Goal: Transaction & Acquisition: Purchase product/service

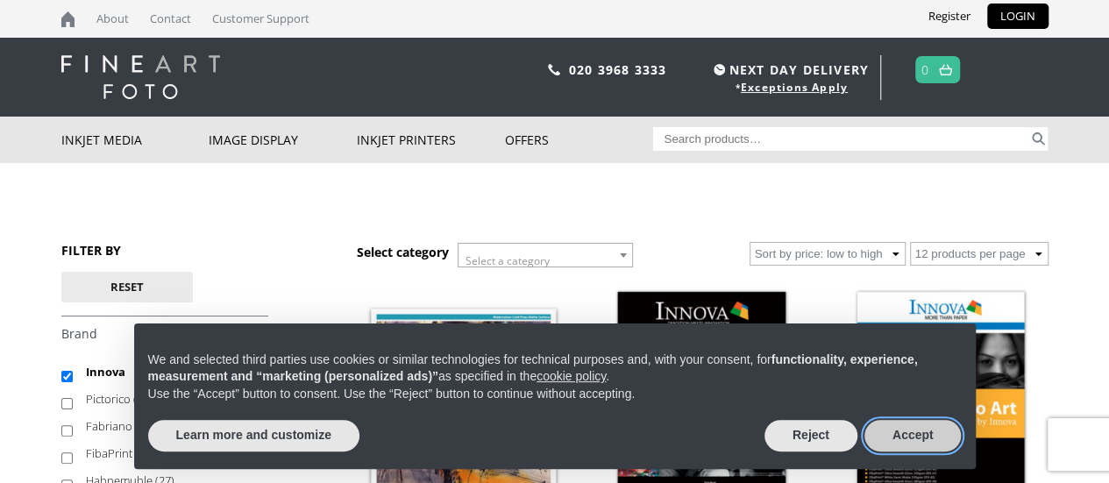
click at [903, 431] on button "Accept" at bounding box center [913, 436] width 97 height 32
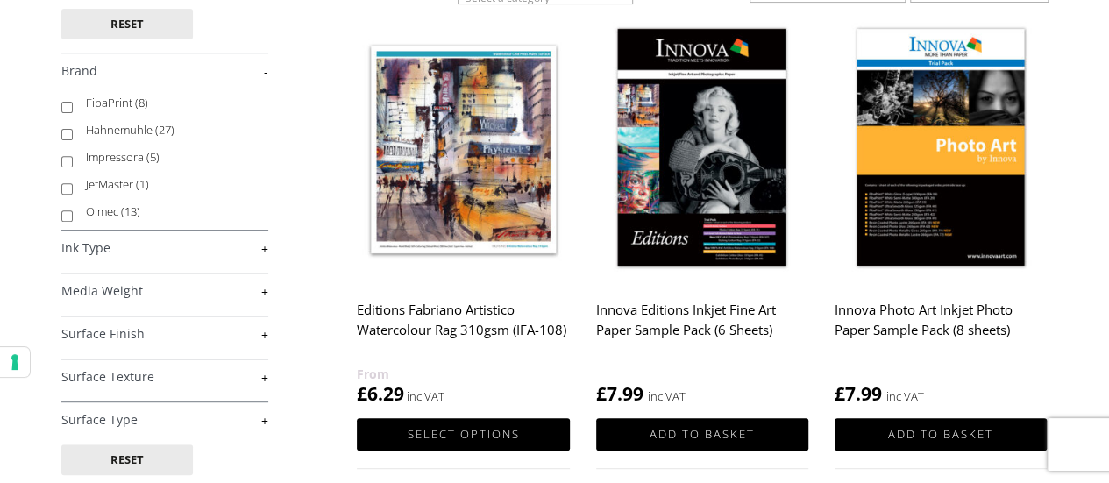
scroll to position [113, 0]
click at [103, 189] on label "Olmec (13)" at bounding box center [169, 186] width 166 height 27
click at [73, 189] on input "Olmec (13)" at bounding box center [66, 190] width 11 height 11
checkbox input "true"
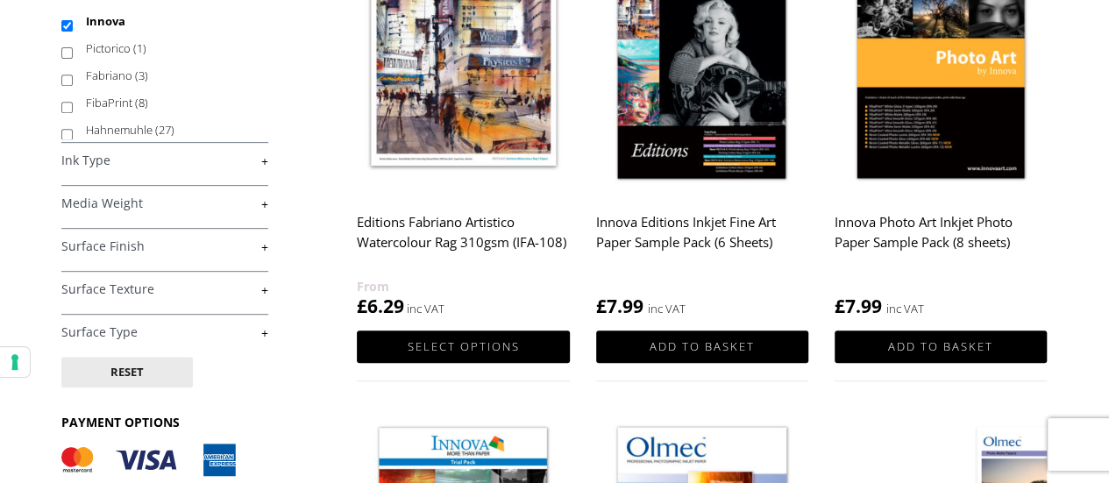
click at [65, 29] on input "Innova" at bounding box center [66, 25] width 11 height 11
checkbox input "false"
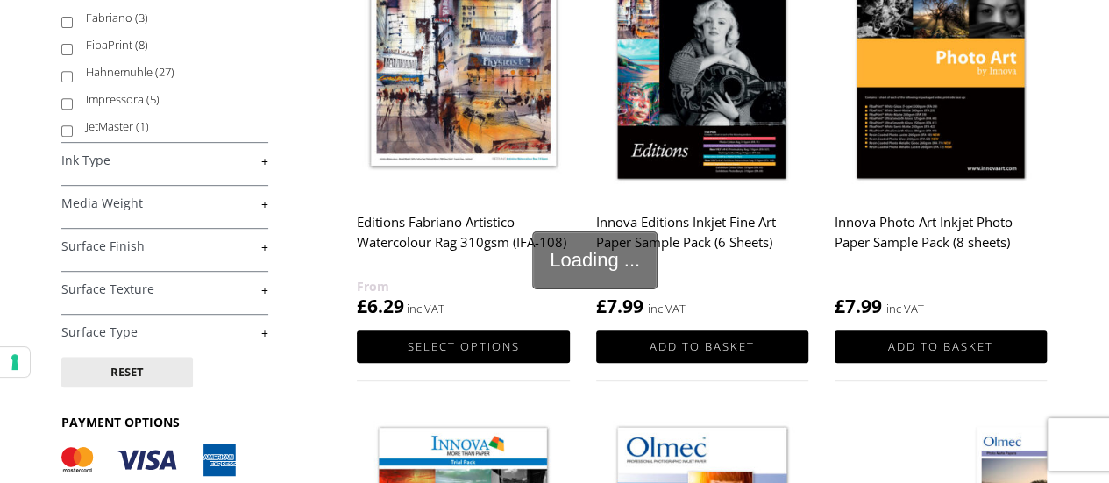
scroll to position [110, 0]
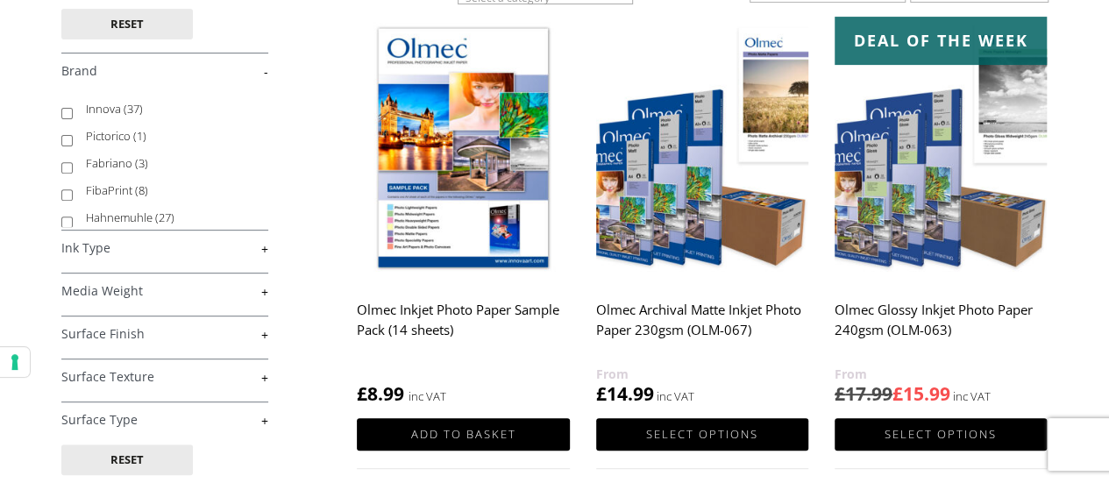
scroll to position [351, 0]
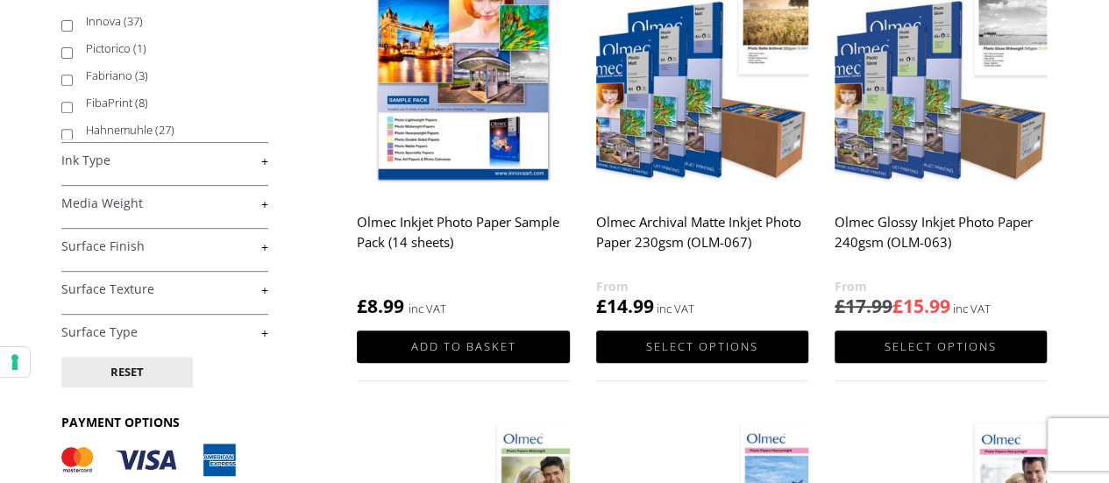
click at [744, 221] on h2 "Olmec Archival Matte Inkjet Photo Paper 230gsm (OLM-067)" at bounding box center [702, 241] width 212 height 70
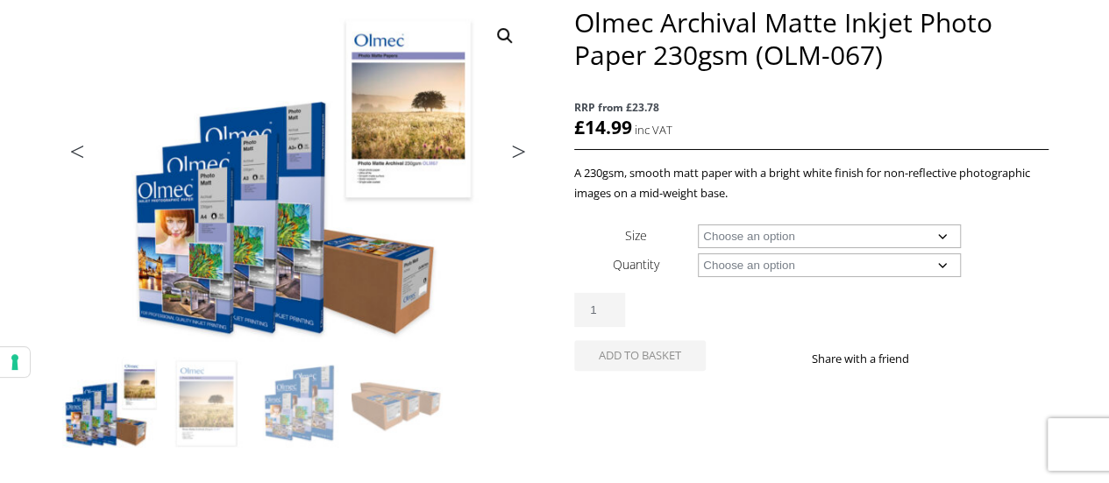
scroll to position [263, 0]
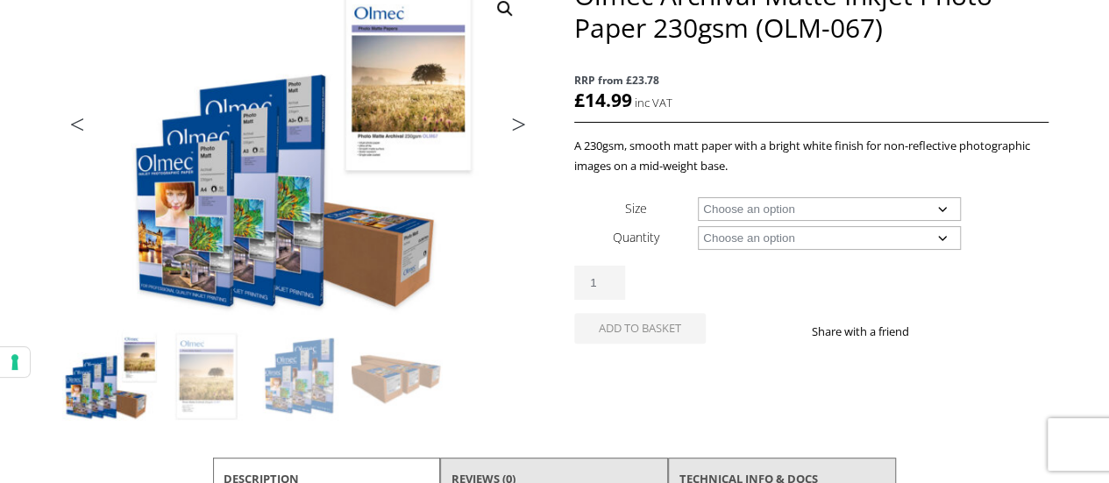
click at [884, 210] on select "Choose an option A4 Sheet A3 Sheet A3+ Sheet A2 Sheet 17" Wide Roll 24" Wide Ro…" at bounding box center [829, 209] width 263 height 24
click at [698, 197] on select "Choose an option A4 Sheet A3 Sheet A3+ Sheet A2 Sheet 17" Wide Roll 24" Wide Ro…" at bounding box center [829, 209] width 263 height 24
select select "a4-sheet"
click at [860, 203] on select "Choose an option A4 Sheet A3 Sheet A3+ Sheet A2 Sheet 17" Wide Roll 24" Wide Ro…" at bounding box center [829, 209] width 263 height 24
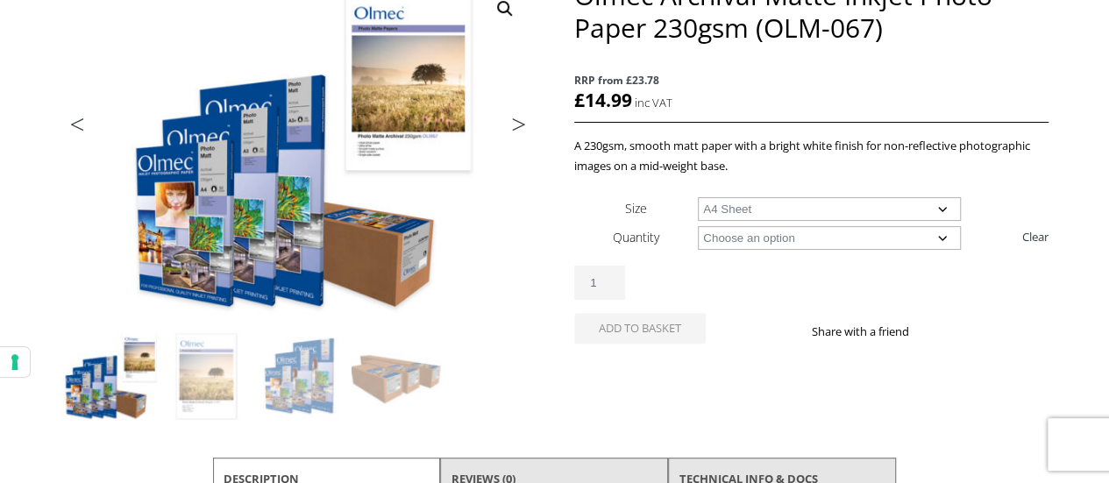
click at [871, 239] on select "Choose an option 50 Sheets 100 Sheets" at bounding box center [829, 238] width 263 height 24
select select "100-sheets"
click at [698, 226] on select "Choose an option 50 Sheets 100 Sheets" at bounding box center [829, 238] width 263 height 24
select select "a4-sheet"
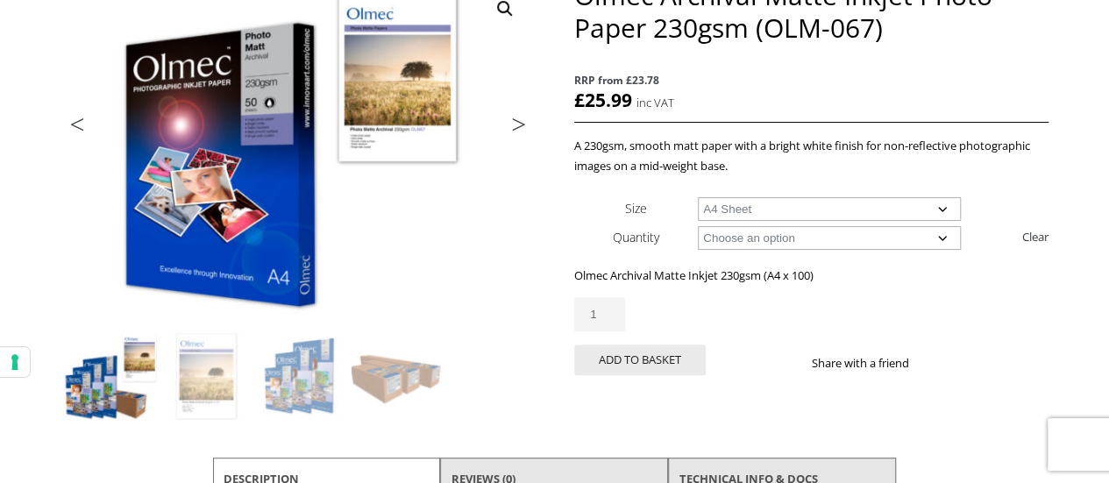
click at [809, 244] on select "Choose an option 50 Sheets 100 Sheets" at bounding box center [829, 238] width 263 height 24
select select "50-sheets"
click at [698, 226] on select "Choose an option 50 Sheets 100 Sheets" at bounding box center [829, 238] width 263 height 24
select select "a4-sheet"
select select "50-sheets"
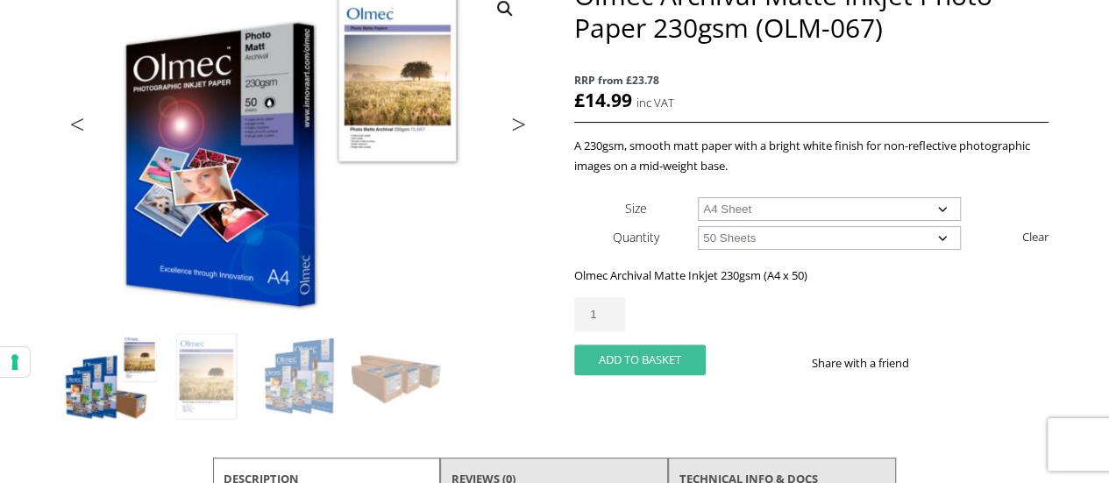
click at [641, 356] on button "Add to basket" at bounding box center [640, 360] width 132 height 31
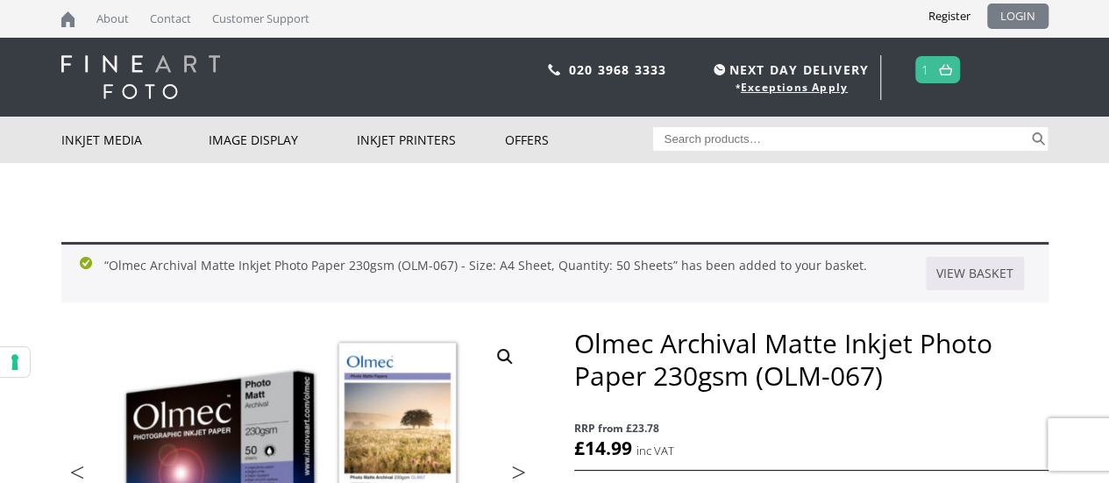
click at [1026, 17] on link "LOGIN" at bounding box center [1018, 16] width 61 height 25
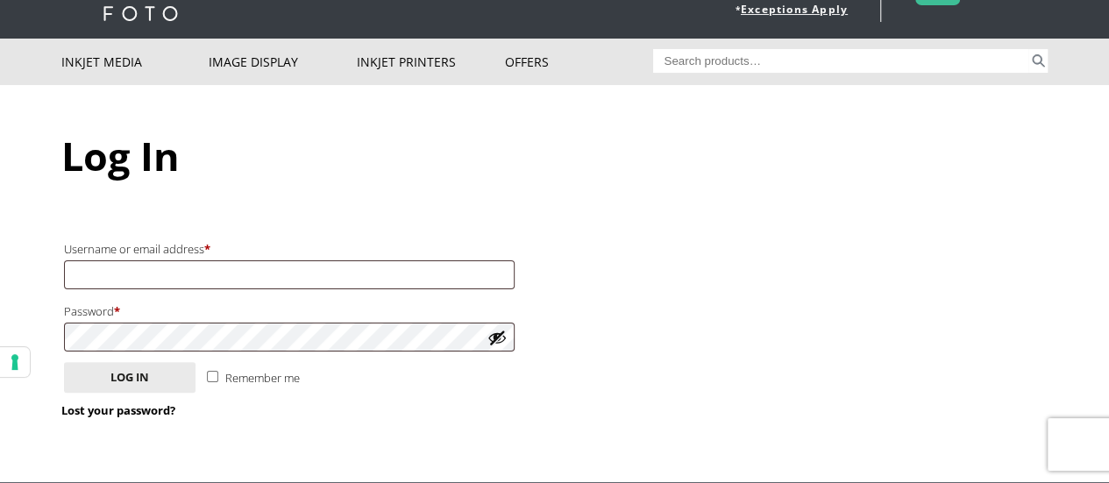
scroll to position [175, 0]
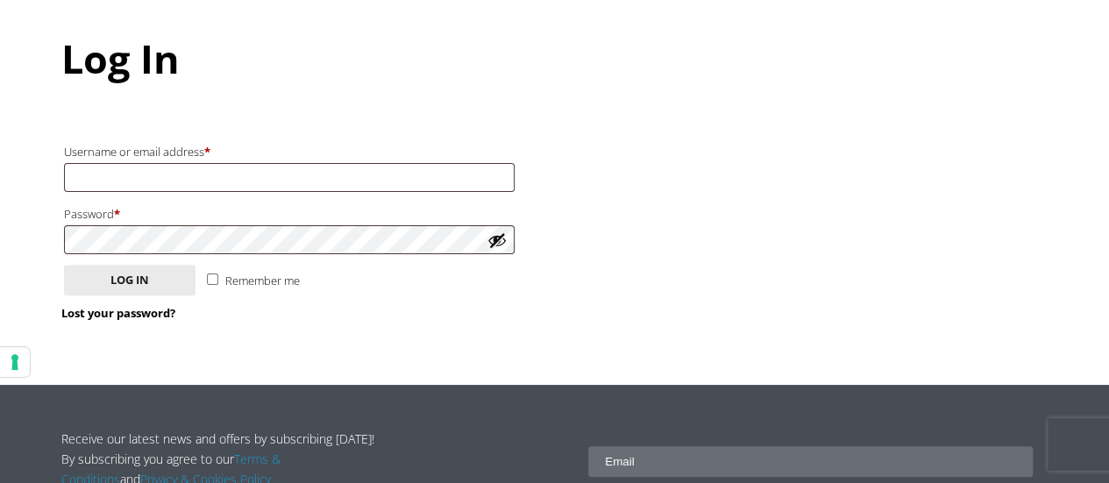
click at [310, 194] on p "Username or email address * Required" at bounding box center [289, 166] width 456 height 57
click at [312, 177] on input "Username or email address * Required" at bounding box center [289, 177] width 451 height 29
type input "[PERSON_NAME][EMAIL_ADDRESS][PERSON_NAME][DOMAIN_NAME]"
click at [646, 186] on div "Login Username or email address * Required [PERSON_NAME][EMAIL_ADDRESS][PERSON_…" at bounding box center [555, 230] width 988 height 221
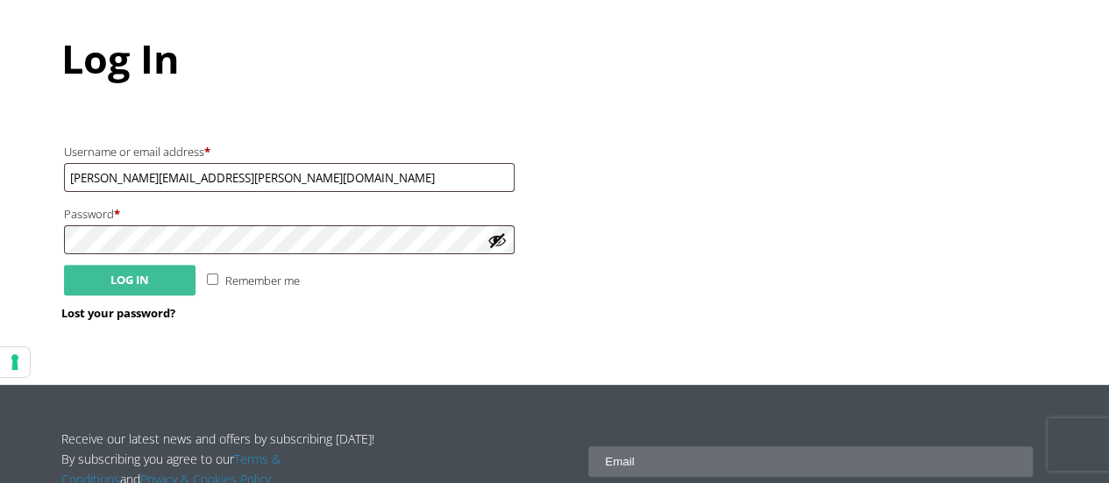
click at [121, 283] on button "Log in" at bounding box center [130, 280] width 132 height 31
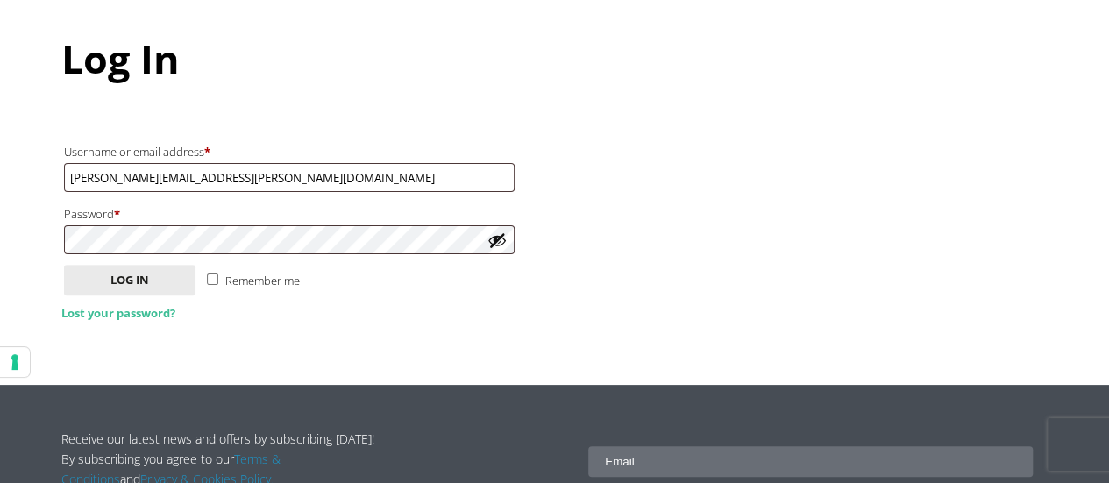
click at [112, 315] on link "Lost your password?" at bounding box center [118, 313] width 114 height 16
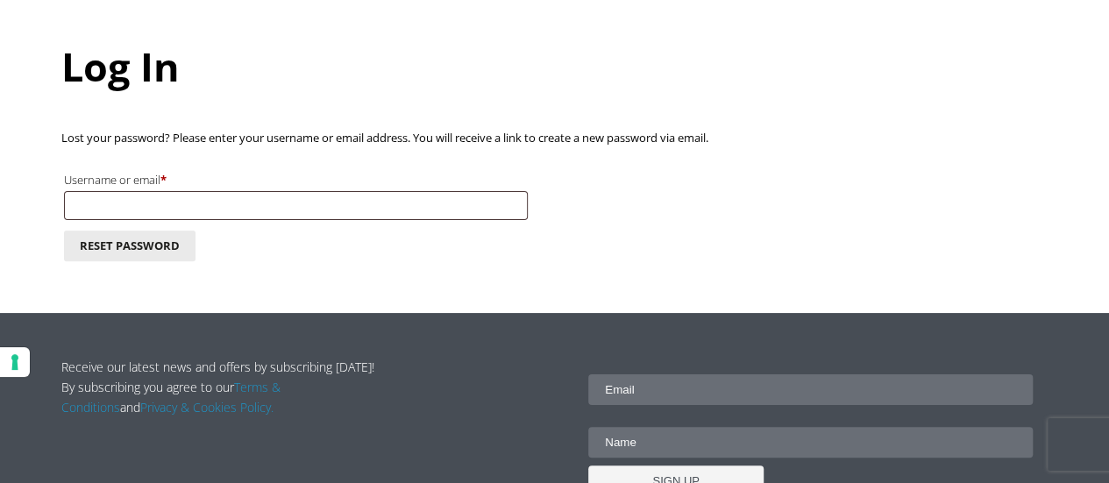
scroll to position [175, 0]
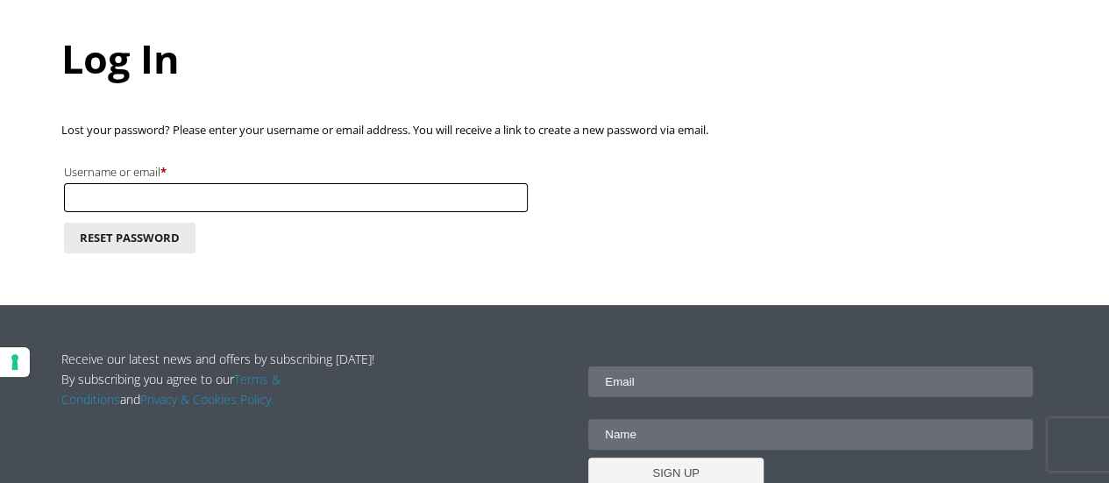
click at [223, 197] on input "Username or email * Required" at bounding box center [296, 197] width 464 height 29
type input "[PERSON_NAME][EMAIL_ADDRESS][PERSON_NAME][DOMAIN_NAME]"
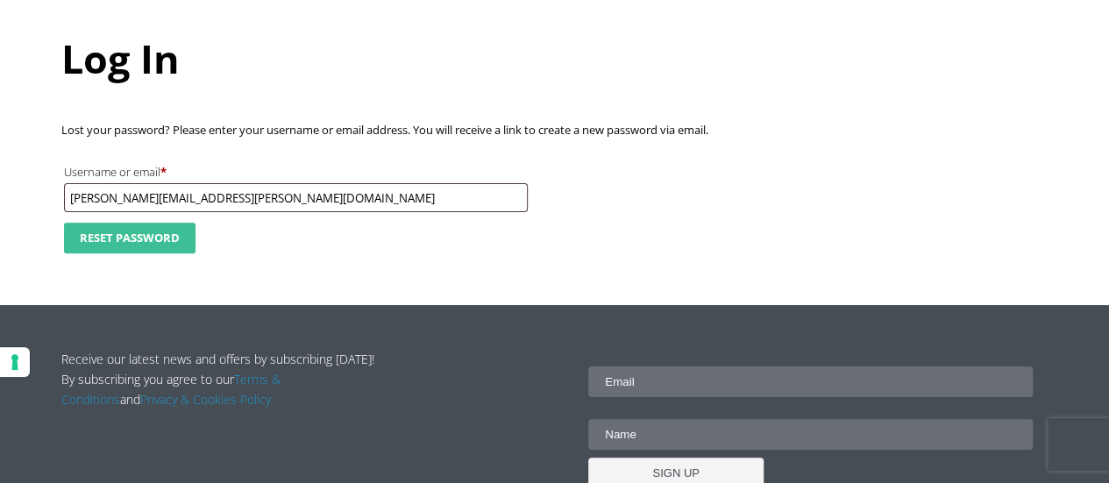
click at [115, 237] on button "Reset password" at bounding box center [130, 238] width 132 height 31
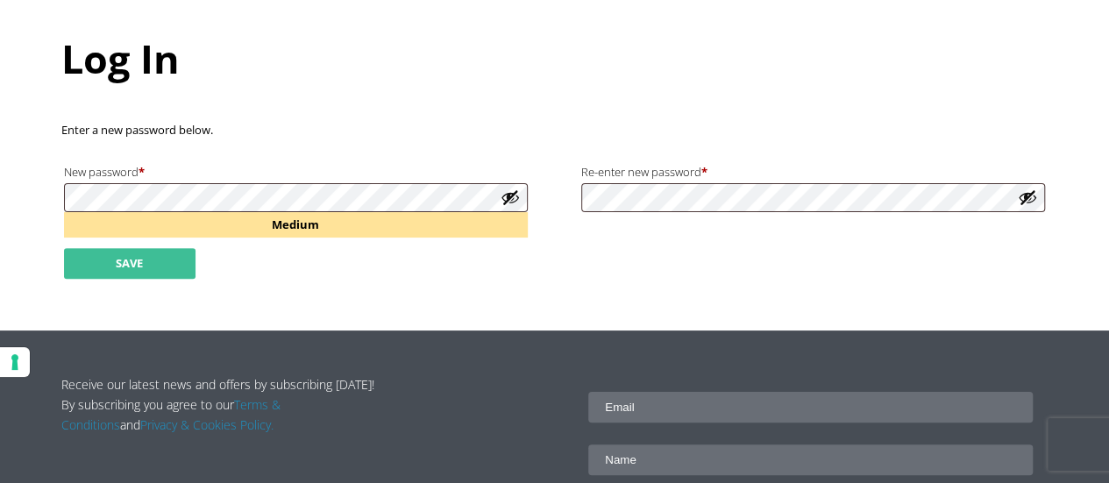
click at [150, 252] on button "Save" at bounding box center [130, 263] width 132 height 31
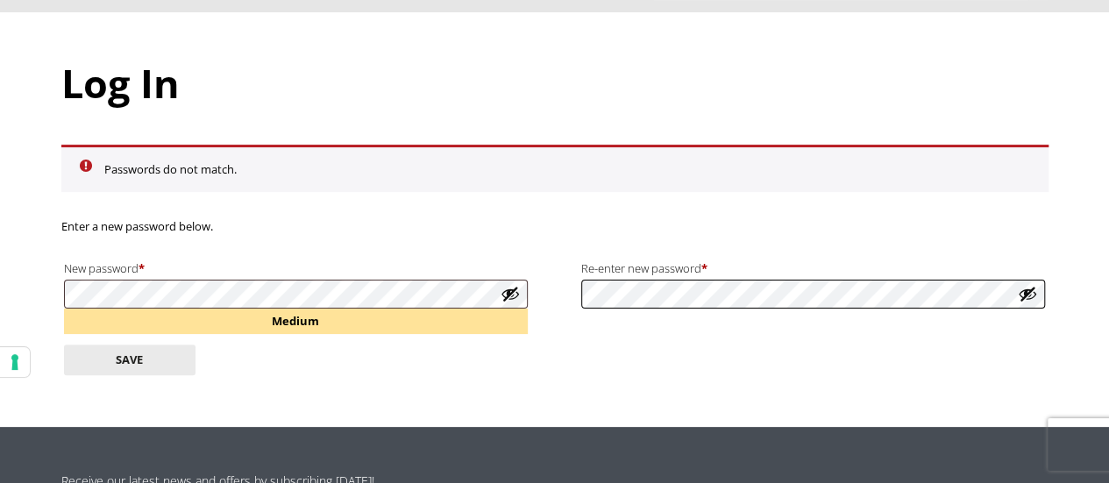
scroll to position [175, 0]
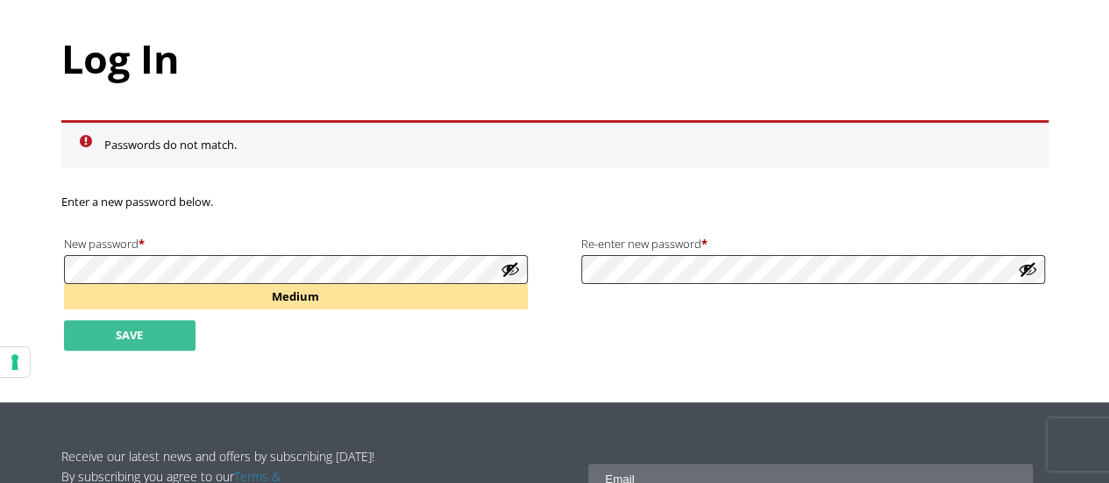
click at [111, 326] on button "Save" at bounding box center [130, 335] width 132 height 31
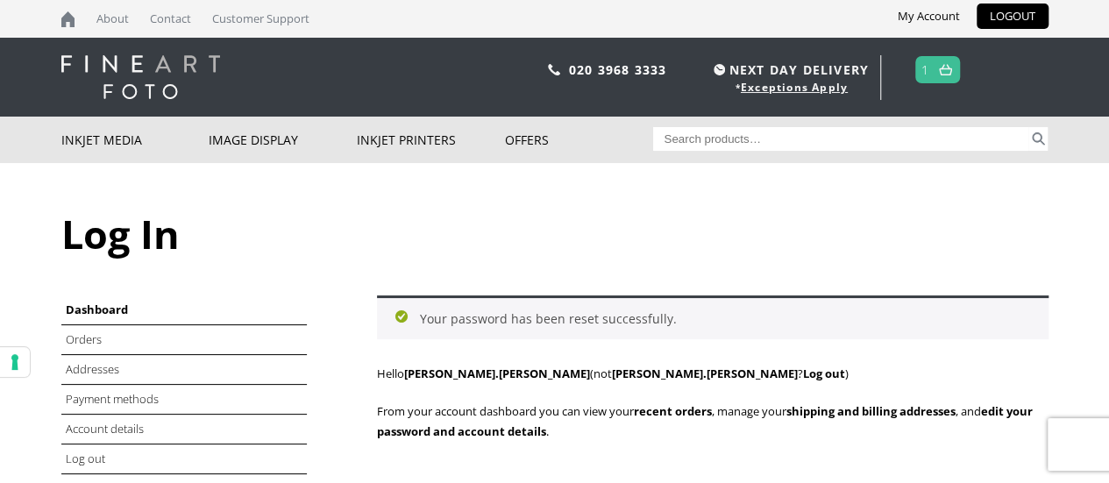
click at [1038, 270] on div "Log In Dashboard Orders Addresses Payment methods Account details Log out Your …" at bounding box center [555, 340] width 988 height 355
click at [937, 71] on link at bounding box center [946, 69] width 22 height 25
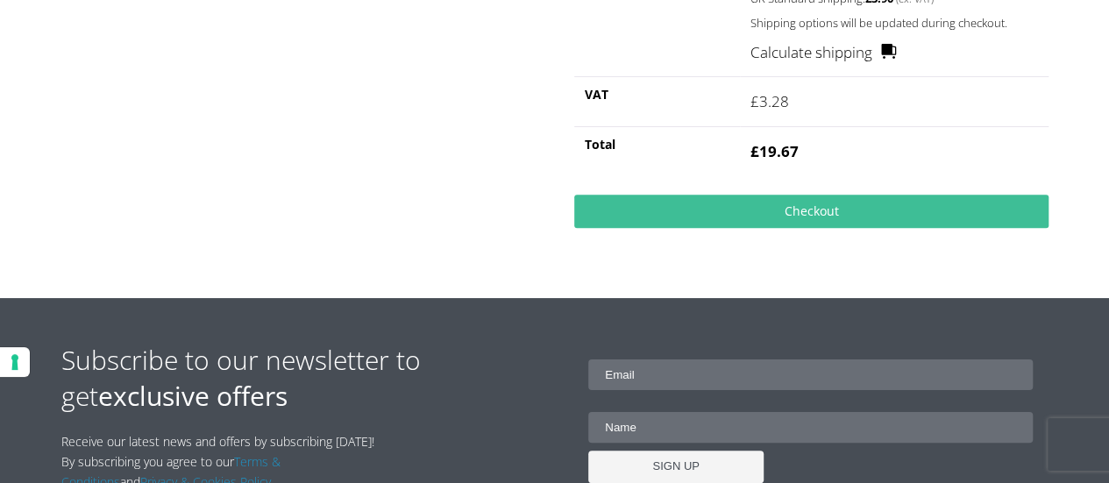
scroll to position [614, 0]
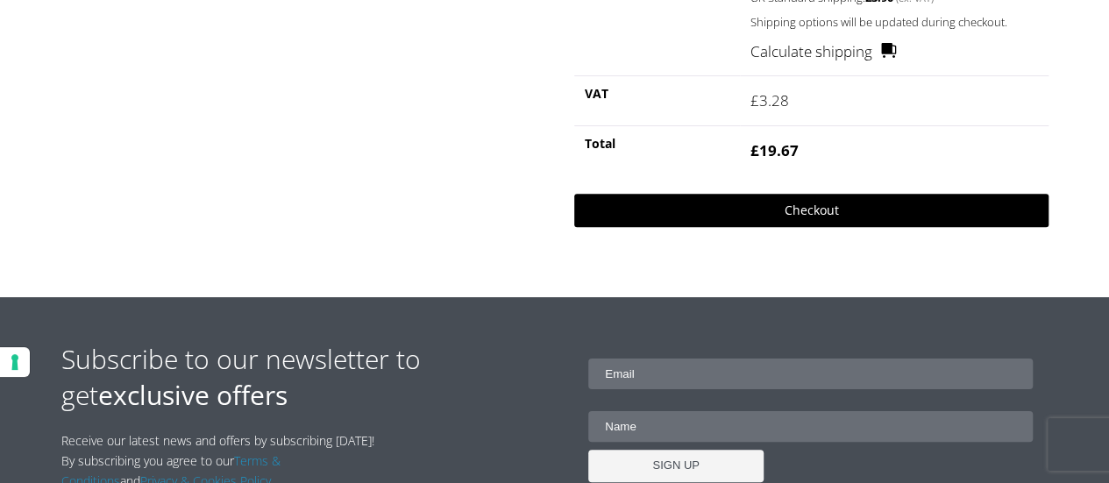
click at [787, 203] on link "Checkout" at bounding box center [811, 210] width 474 height 33
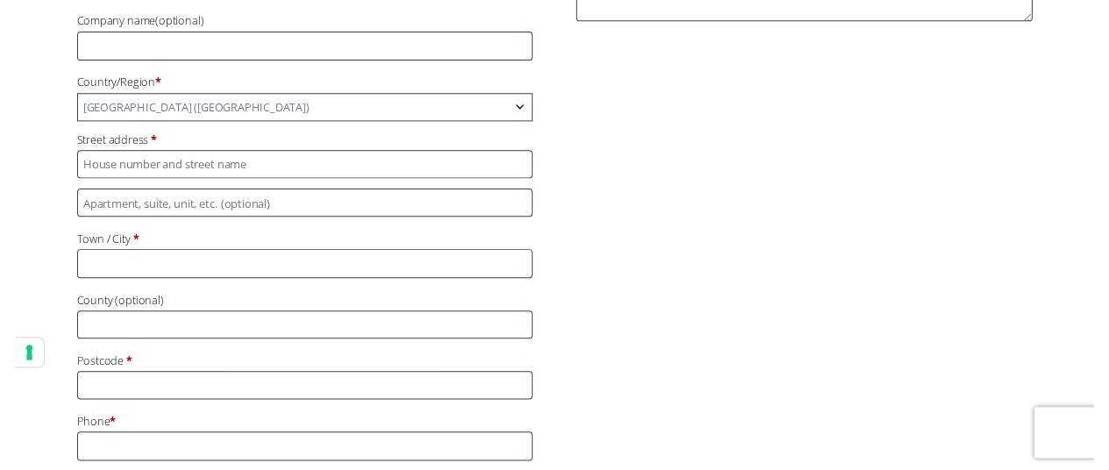
scroll to position [351, 0]
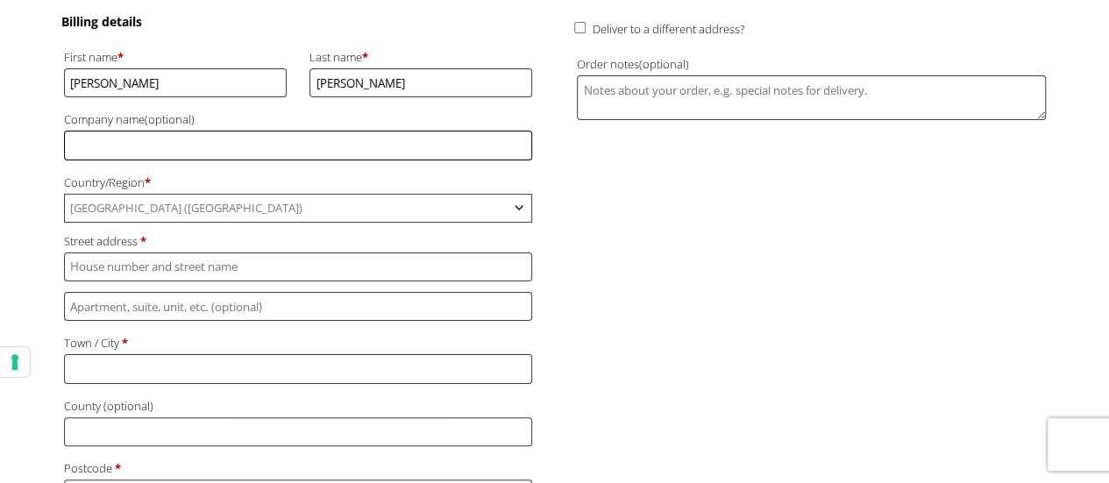
click at [153, 141] on input "Company name (optional)" at bounding box center [298, 145] width 468 height 29
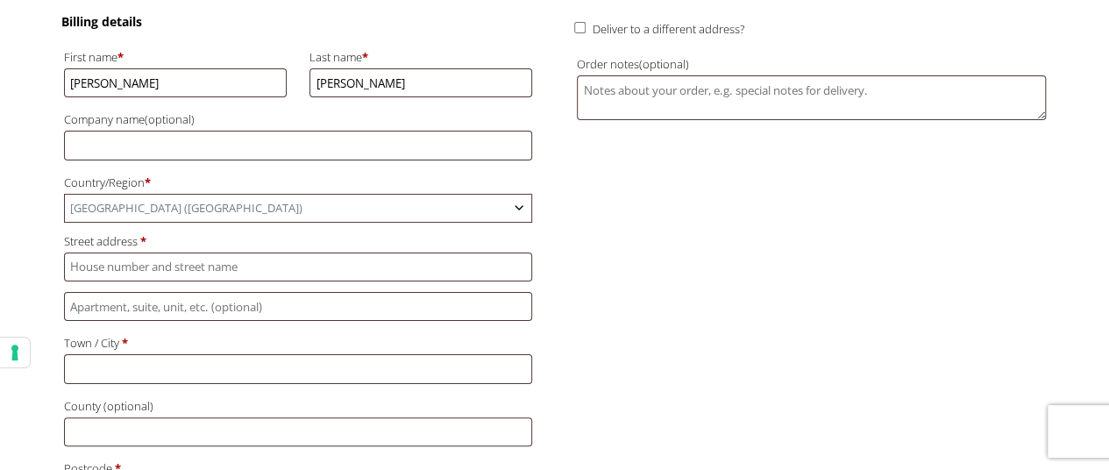
click at [193, 200] on span "[GEOGRAPHIC_DATA] ([GEOGRAPHIC_DATA])" at bounding box center [298, 208] width 467 height 27
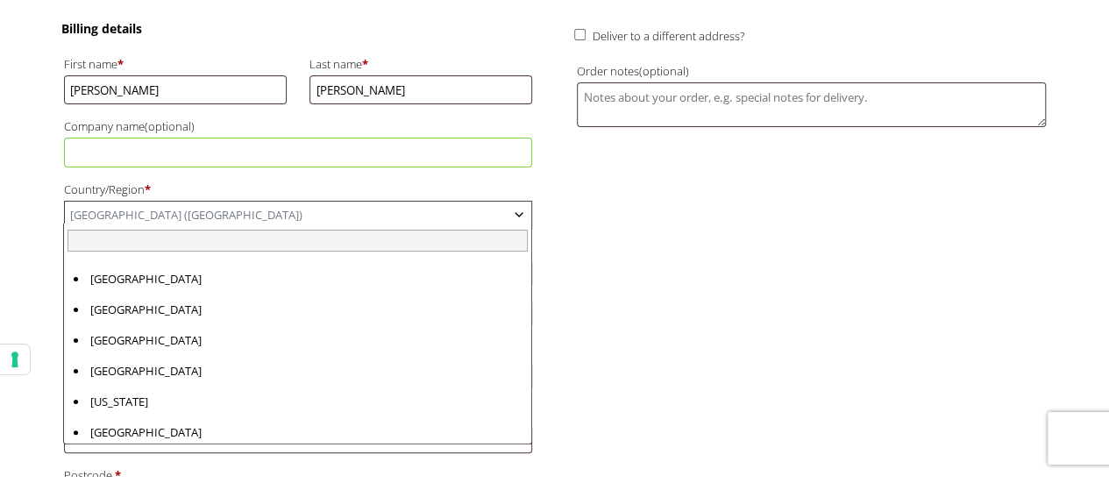
scroll to position [7091, 0]
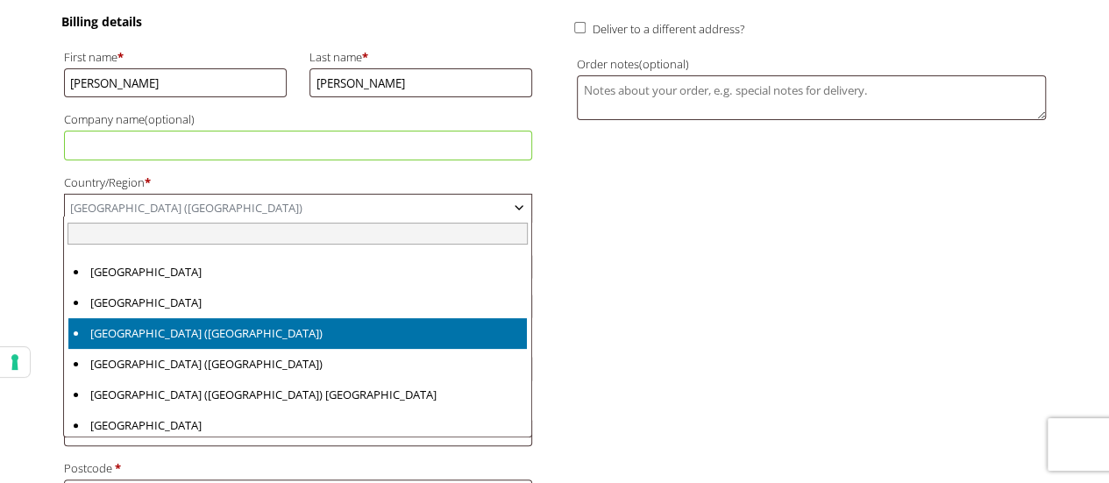
click at [191, 199] on span "[GEOGRAPHIC_DATA] ([GEOGRAPHIC_DATA])" at bounding box center [298, 208] width 467 height 27
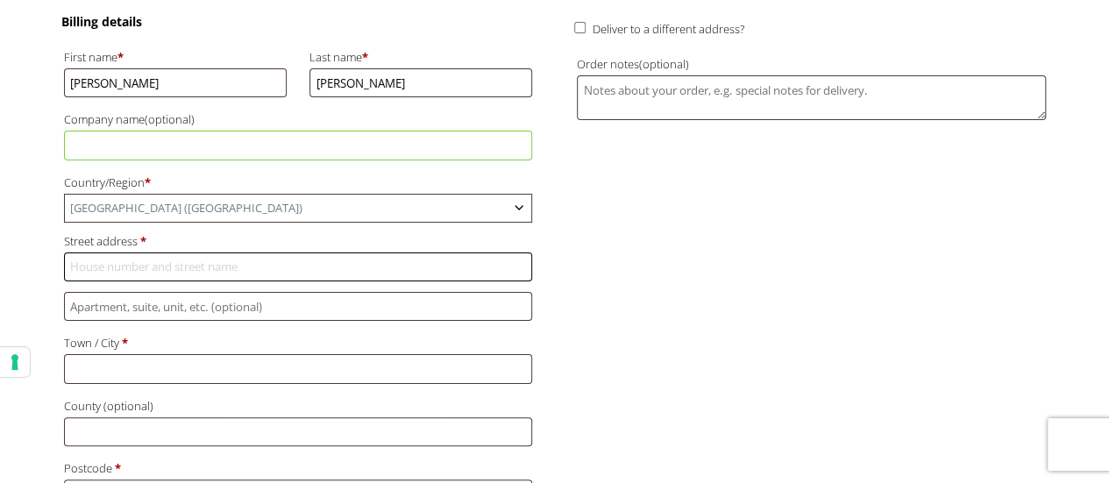
click at [165, 258] on input "Street address *" at bounding box center [298, 267] width 468 height 29
type input "2 Wesley Cottages"
type input "[PERSON_NAME]"
type input "Rotherham"
type input "[GEOGRAPHIC_DATA]"
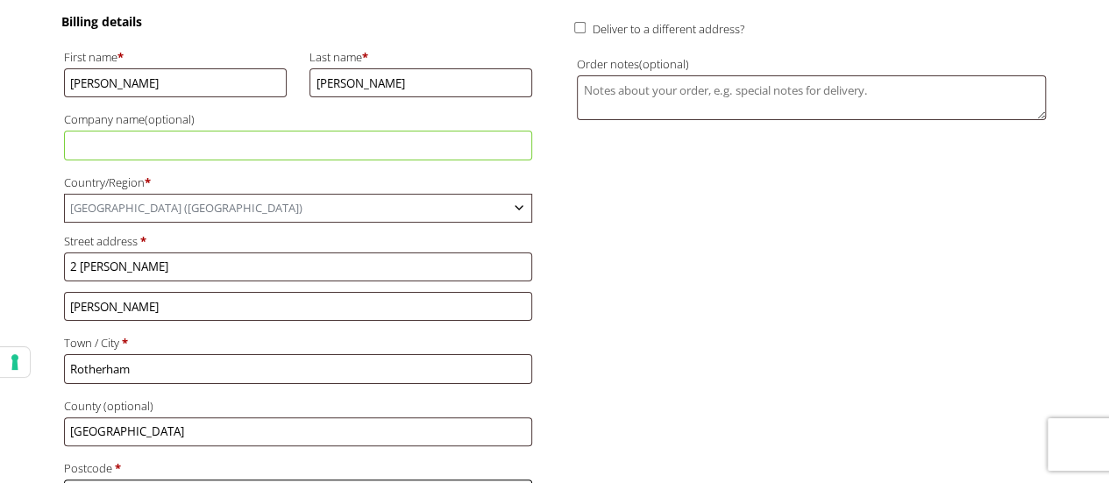
type input "S612RN"
type input "[PHONE_NUMBER]"
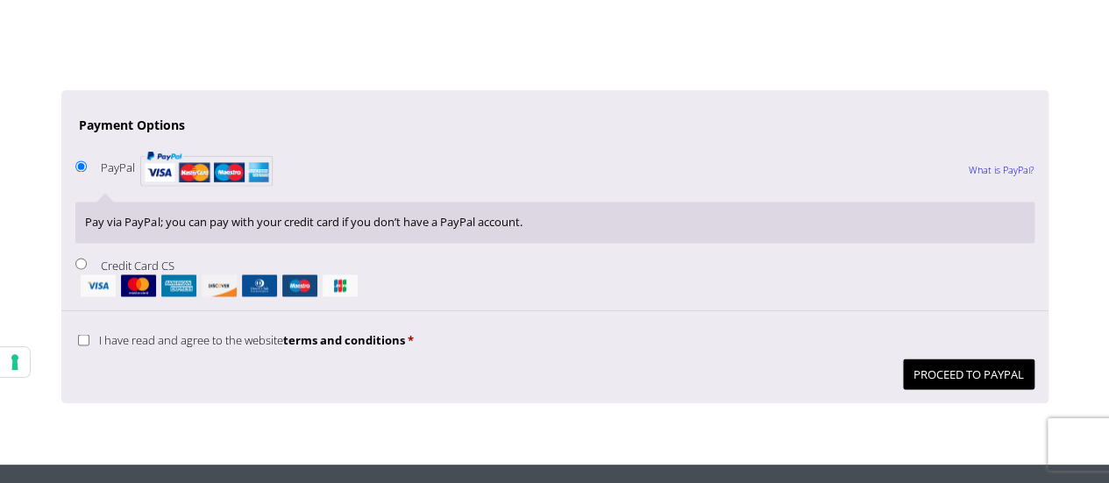
scroll to position [1403, 0]
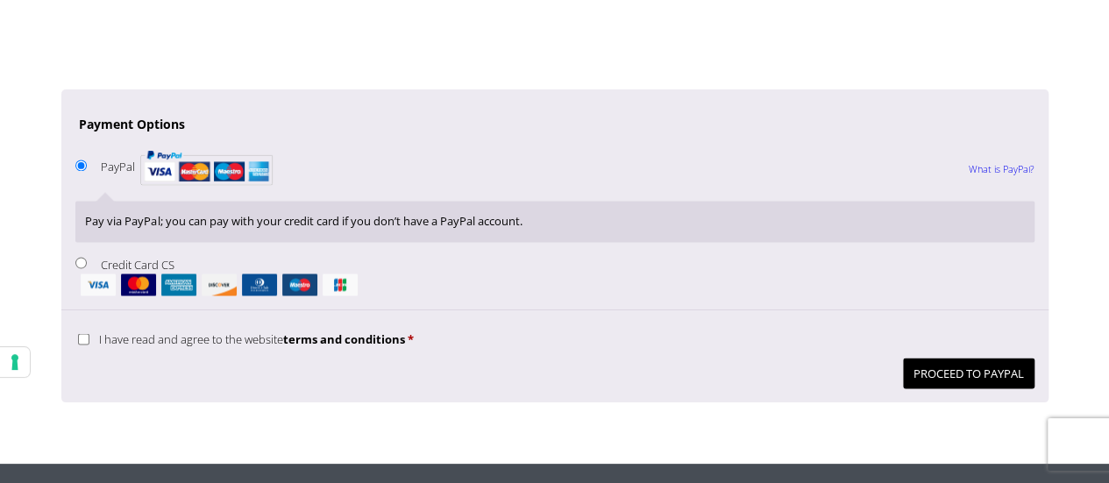
click at [82, 257] on input "Credit Card CS" at bounding box center [80, 262] width 11 height 11
radio input "true"
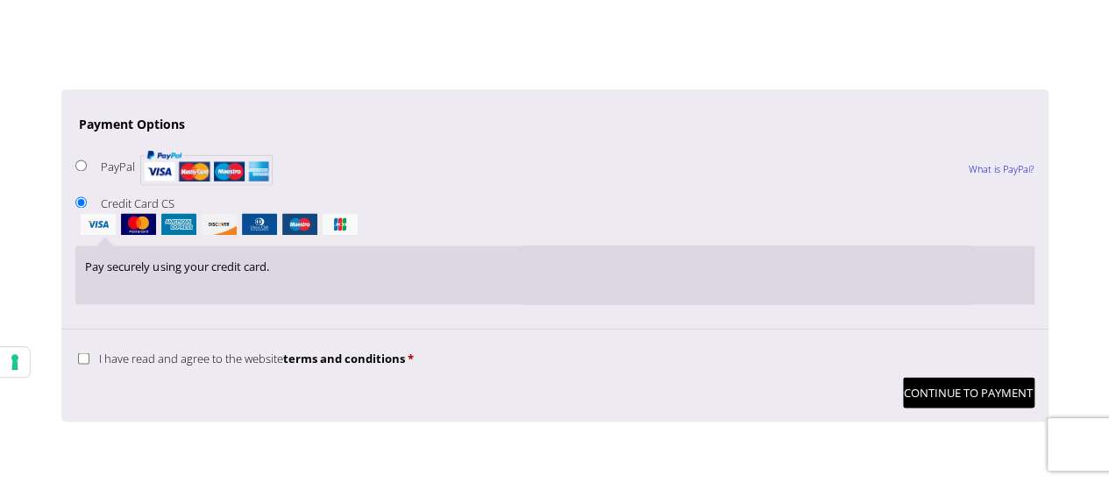
click at [156, 350] on span "I have read and agree to the website terms and conditions" at bounding box center [252, 358] width 306 height 16
click at [89, 353] on input "I have read and agree to the website terms and conditions *" at bounding box center [83, 358] width 11 height 11
checkbox input "true"
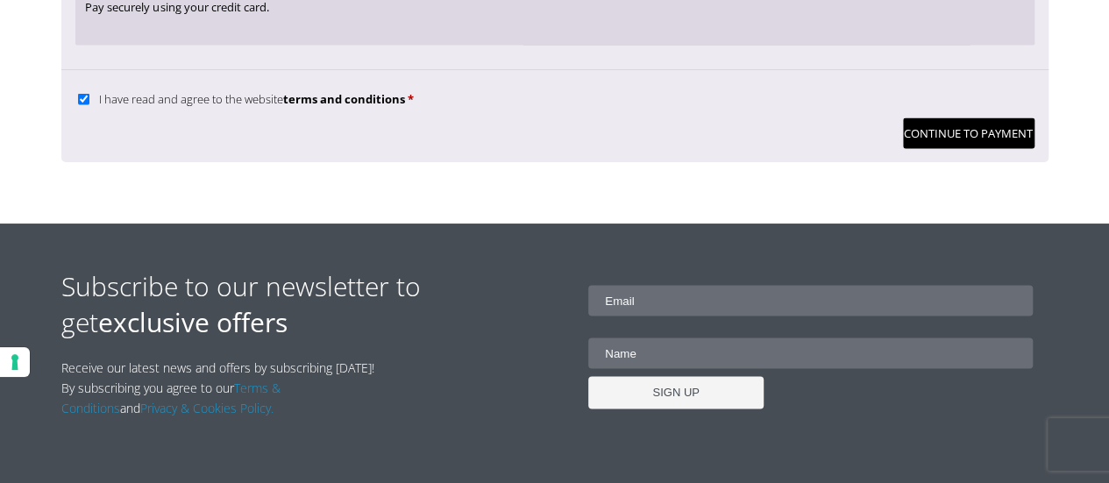
scroll to position [1666, 0]
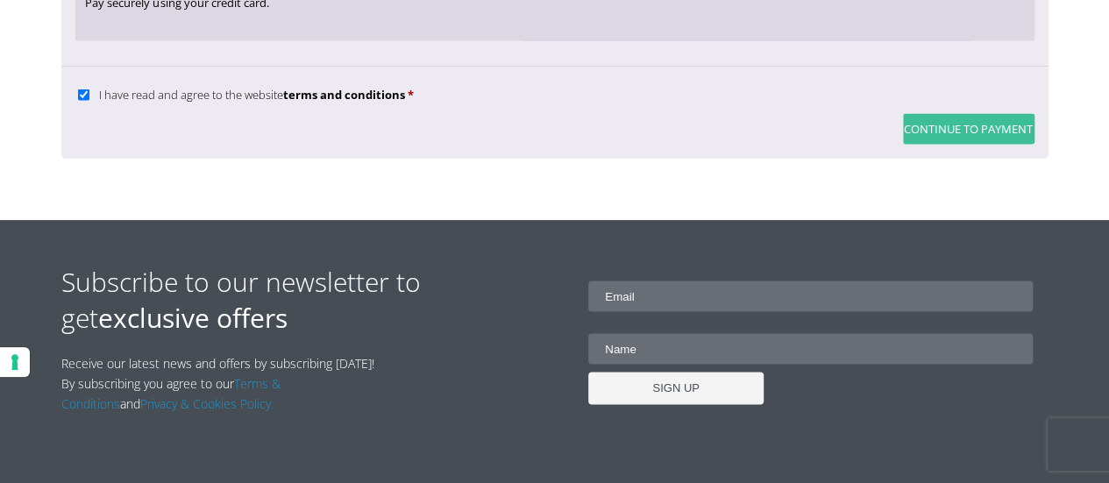
click at [936, 119] on button "Continue to Payment" at bounding box center [969, 129] width 132 height 31
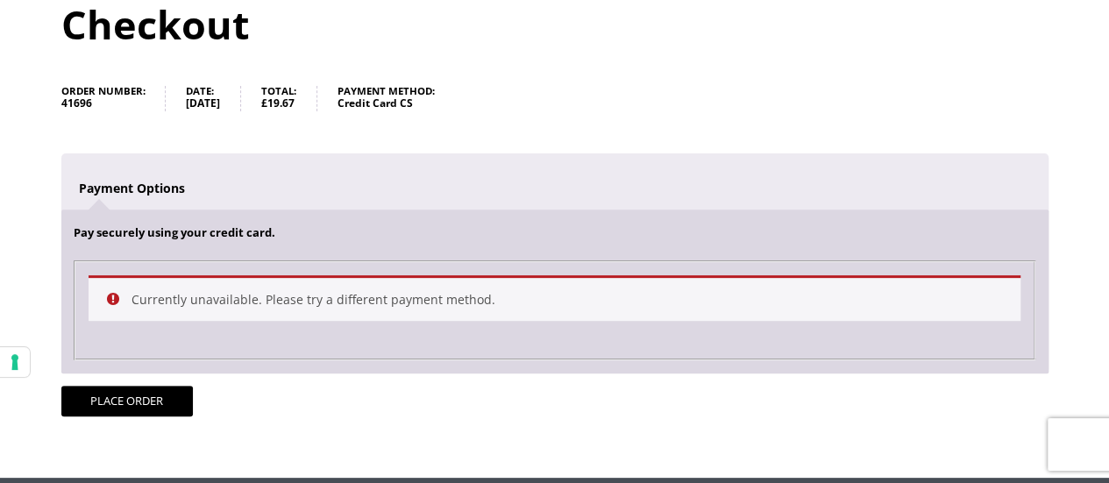
scroll to position [263, 0]
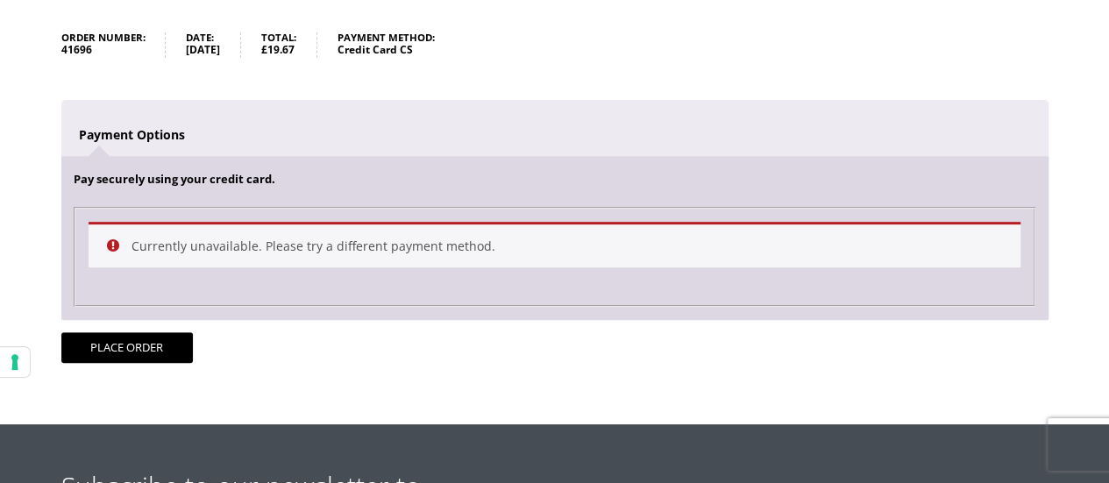
click at [605, 245] on div "Currently unavailable. Please try a different payment method." at bounding box center [555, 245] width 932 height 46
click at [102, 156] on div "Pay securely using your credit card. Payment Info Currently unavailable. Please…" at bounding box center [555, 237] width 988 height 163
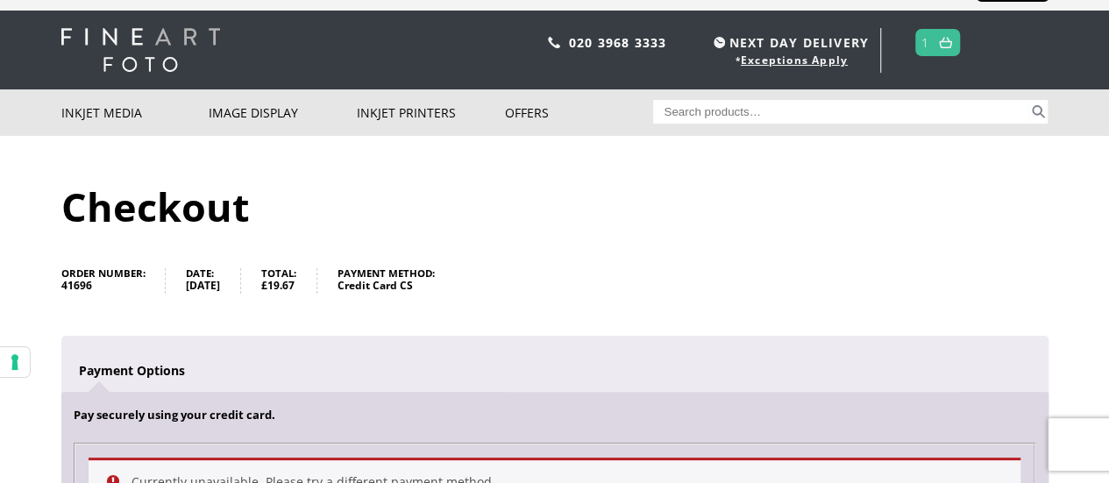
scroll to position [0, 0]
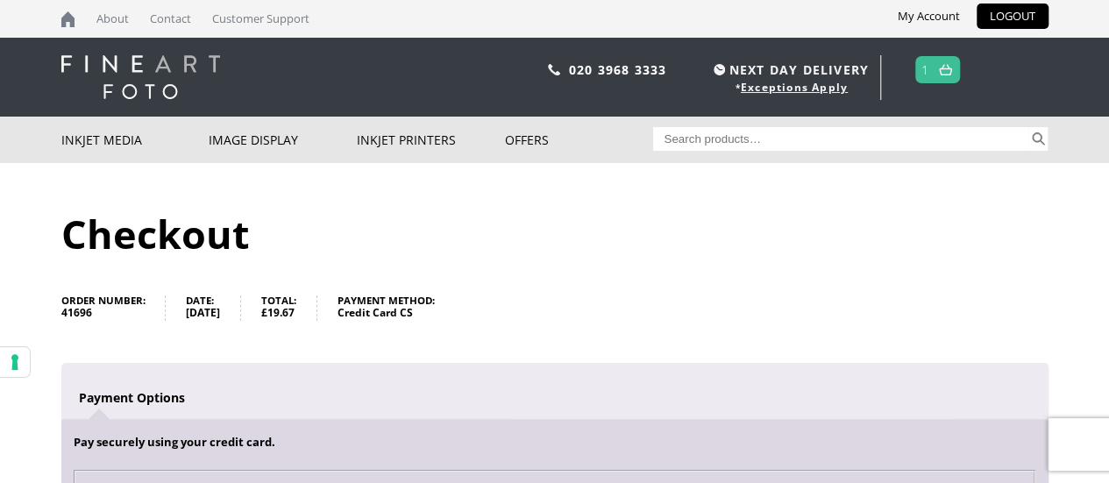
click at [924, 61] on link "1" at bounding box center [926, 69] width 8 height 25
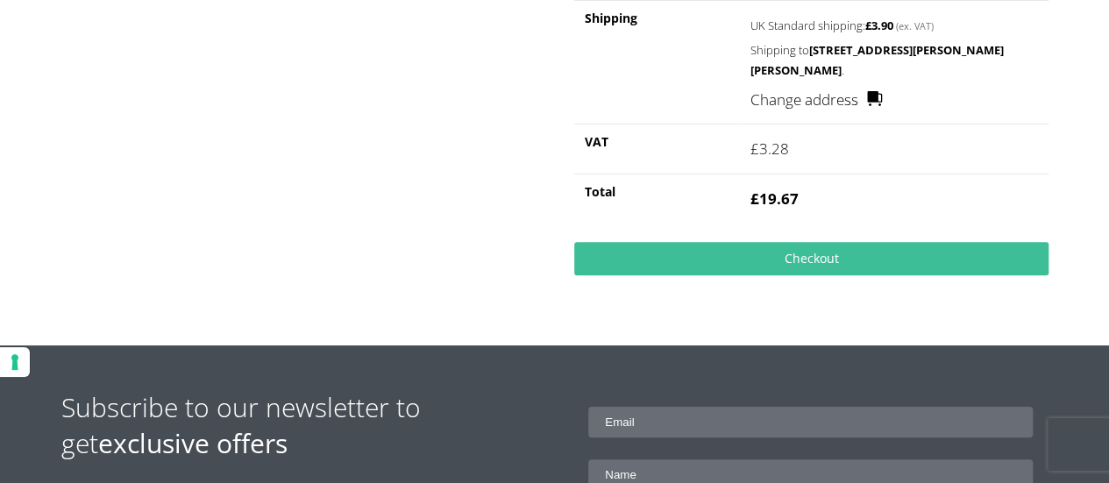
scroll to position [614, 0]
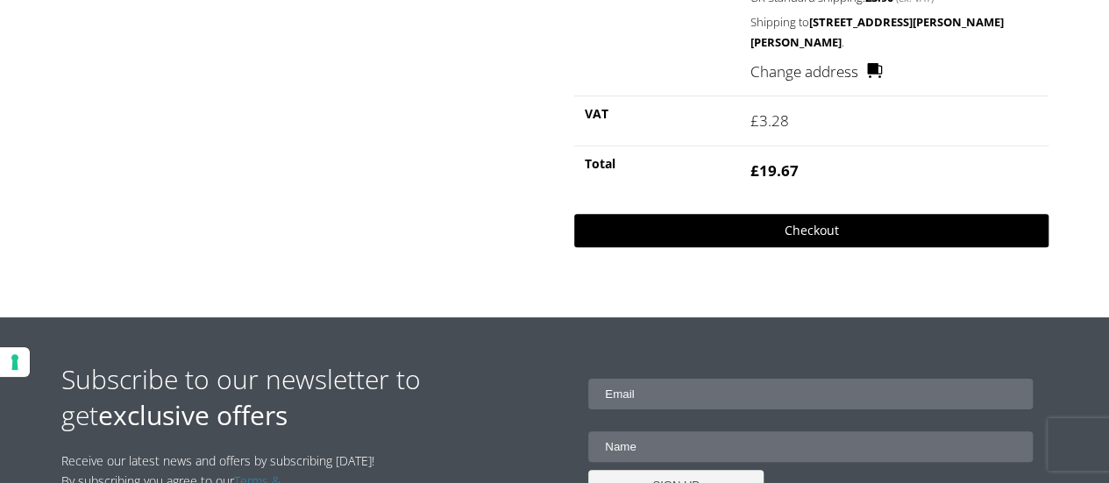
click at [747, 224] on link "Checkout" at bounding box center [811, 230] width 474 height 33
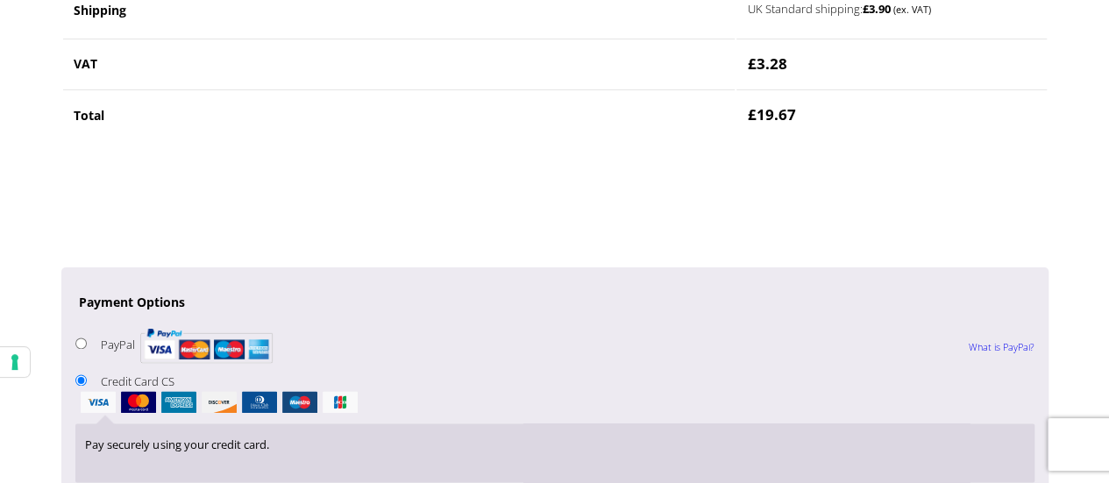
scroll to position [1226, 0]
click at [84, 337] on input "PayPal What is PayPal?" at bounding box center [80, 342] width 11 height 11
radio input "true"
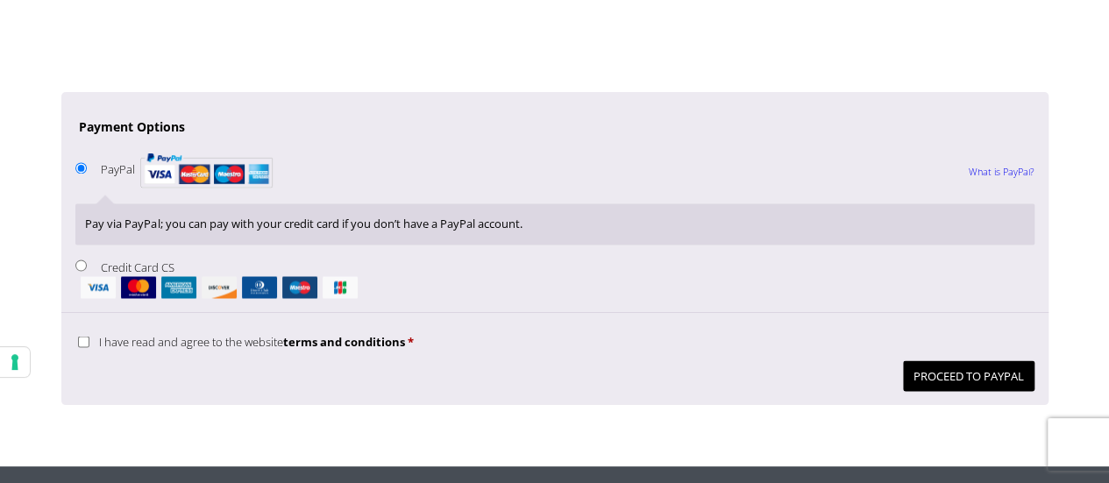
scroll to position [1402, 0]
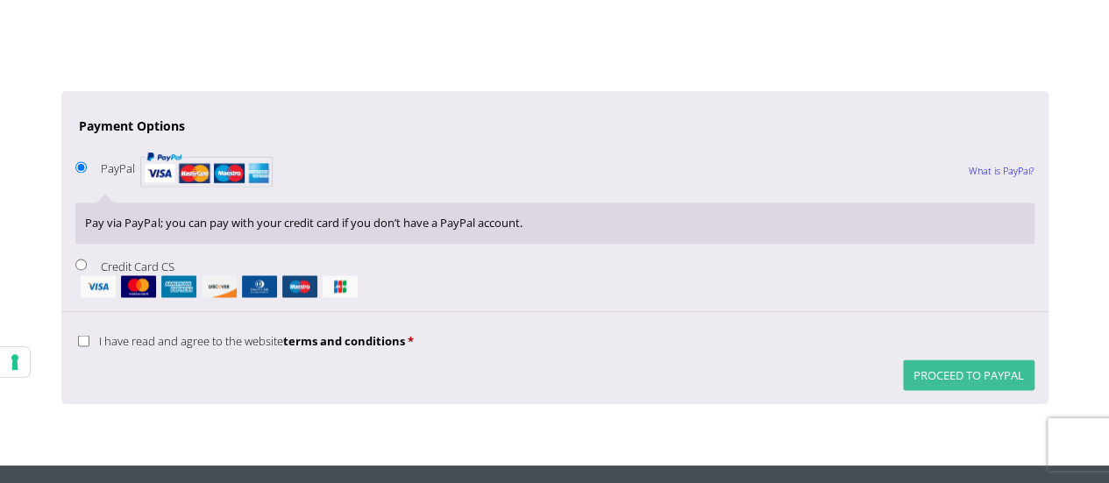
click at [946, 360] on button "Proceed to PayPal" at bounding box center [969, 375] width 132 height 31
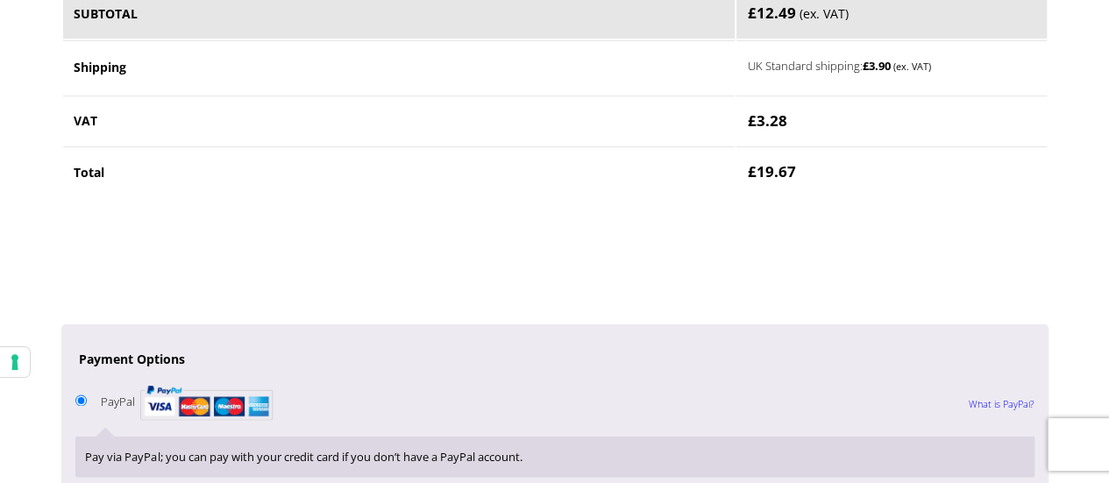
scroll to position [1503, 0]
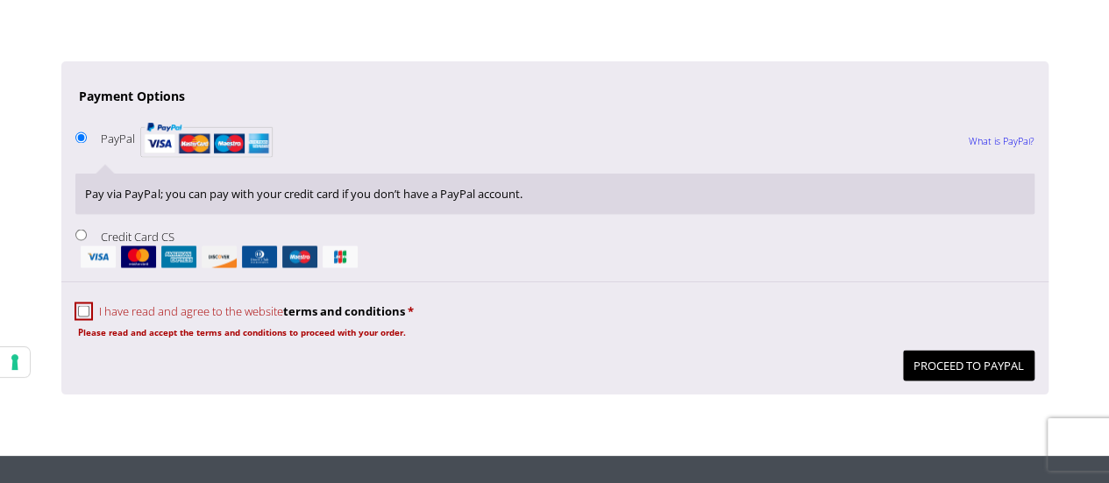
click at [84, 305] on input "I have read and agree to the website terms and conditions *" at bounding box center [83, 310] width 11 height 11
checkbox input "true"
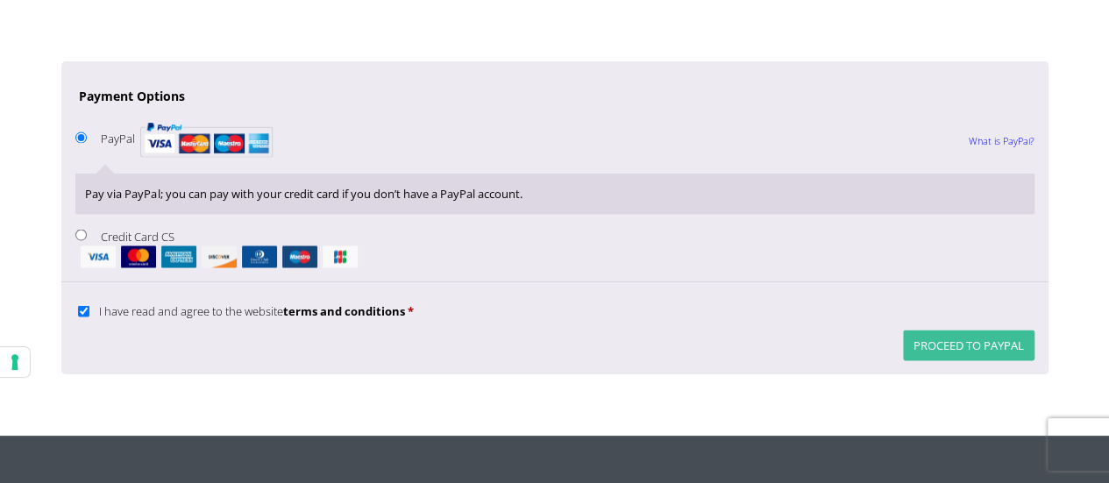
click at [940, 338] on button "Proceed to PayPal" at bounding box center [969, 345] width 132 height 31
